Goal: Task Accomplishment & Management: Use online tool/utility

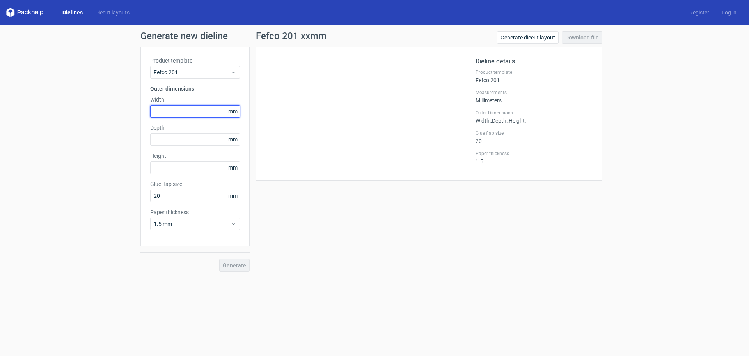
click at [191, 110] on input "text" at bounding box center [195, 111] width 90 height 12
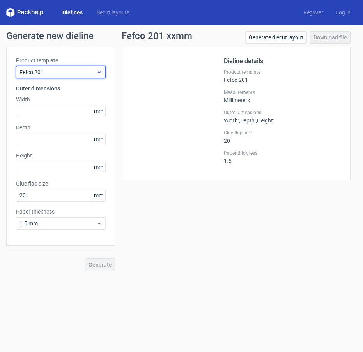
click at [59, 73] on span "Fefco 201" at bounding box center [58, 72] width 77 height 8
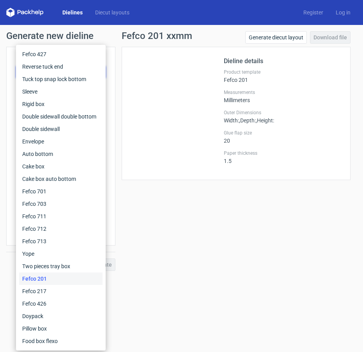
click at [164, 46] on div "Fefco 201 xxmm Generate diecut layout Download file" at bounding box center [236, 39] width 229 height 16
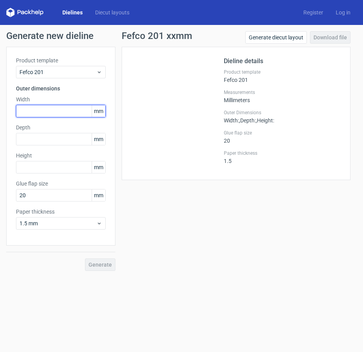
click at [42, 108] on input "text" at bounding box center [61, 111] width 90 height 12
type input "435"
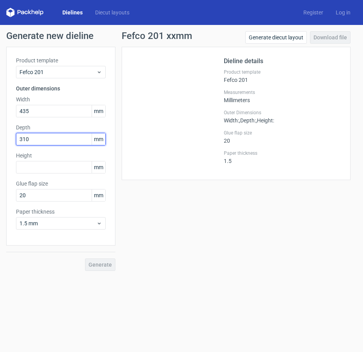
type input "310"
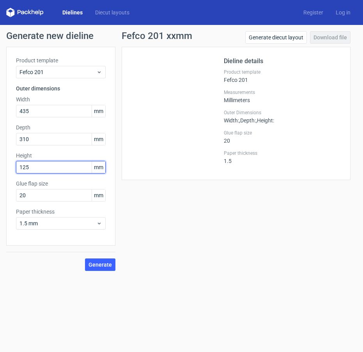
type input "125"
click at [46, 188] on div "Glue flap size 20 mm" at bounding box center [61, 191] width 90 height 22
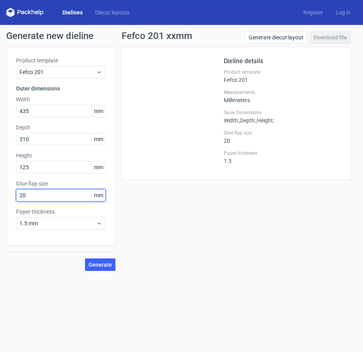
drag, startPoint x: 46, startPoint y: 195, endPoint x: -105, endPoint y: 185, distance: 151.8
click at [0, 185] on html "Dielines Diecut layouts Register Log in Generate new dieline Product template F…" at bounding box center [181, 176] width 363 height 352
type input "30"
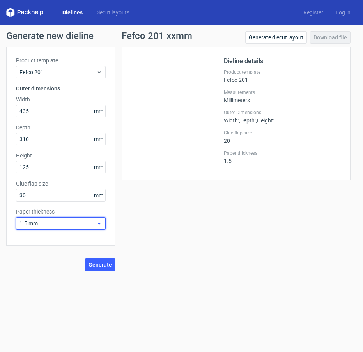
click at [49, 225] on span "1.5 mm" at bounding box center [58, 224] width 77 height 8
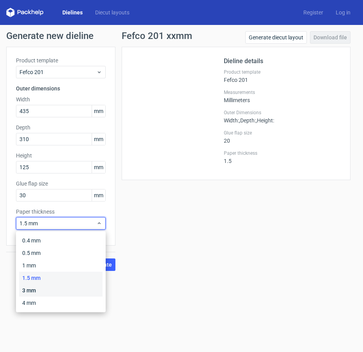
click at [37, 289] on div "3 mm" at bounding box center [61, 290] width 84 height 12
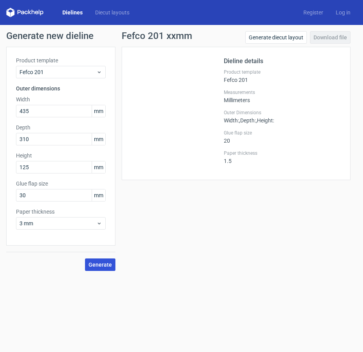
click at [107, 266] on span "Generate" at bounding box center [100, 264] width 23 height 5
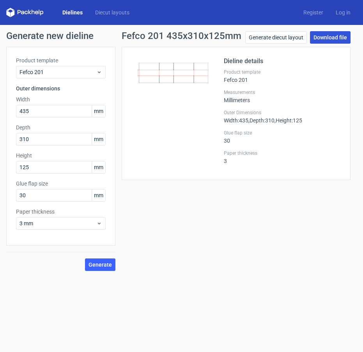
click at [327, 37] on link "Download file" at bounding box center [330, 37] width 41 height 12
